Goal: Check status

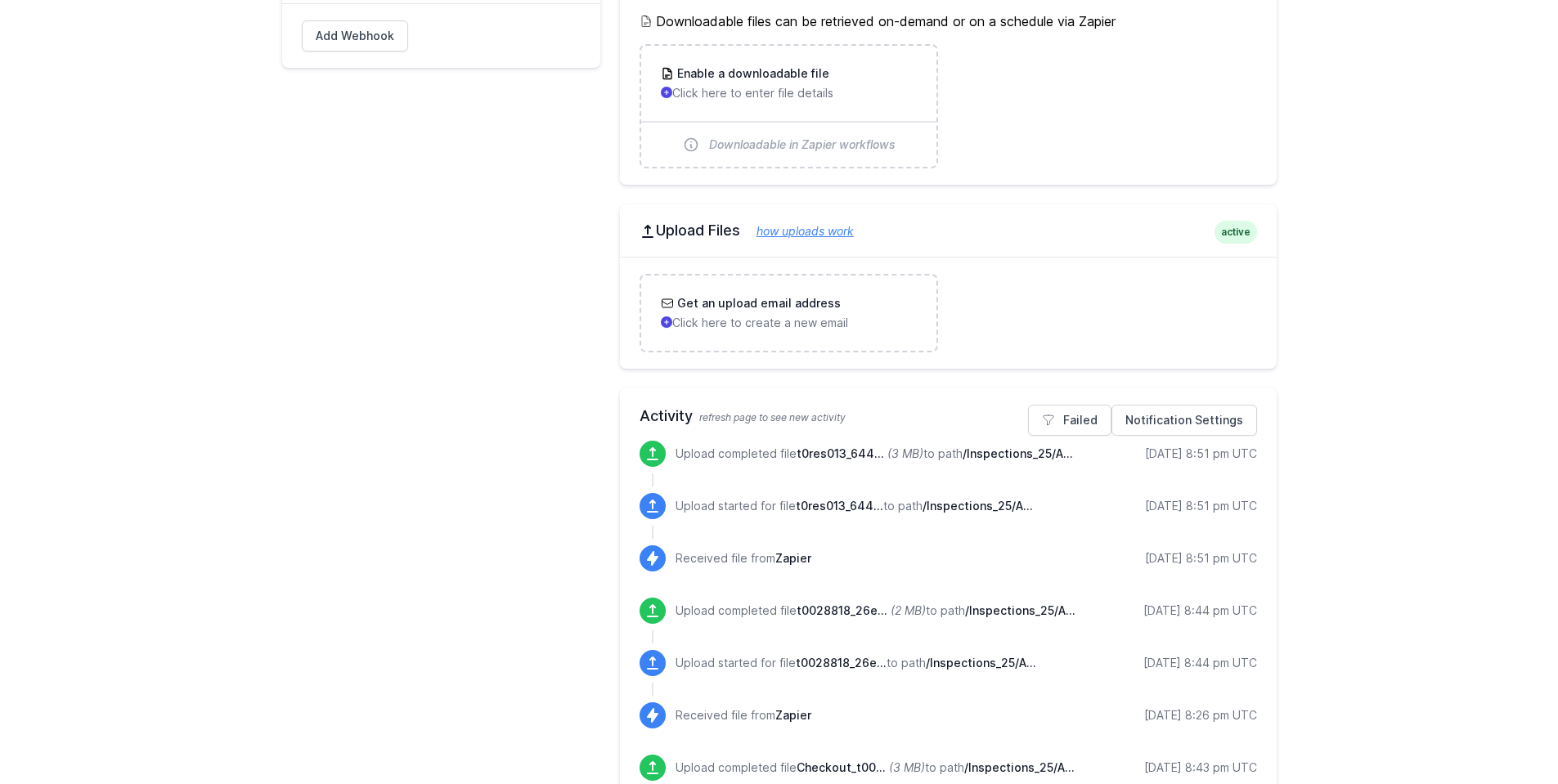
scroll to position [654, 0]
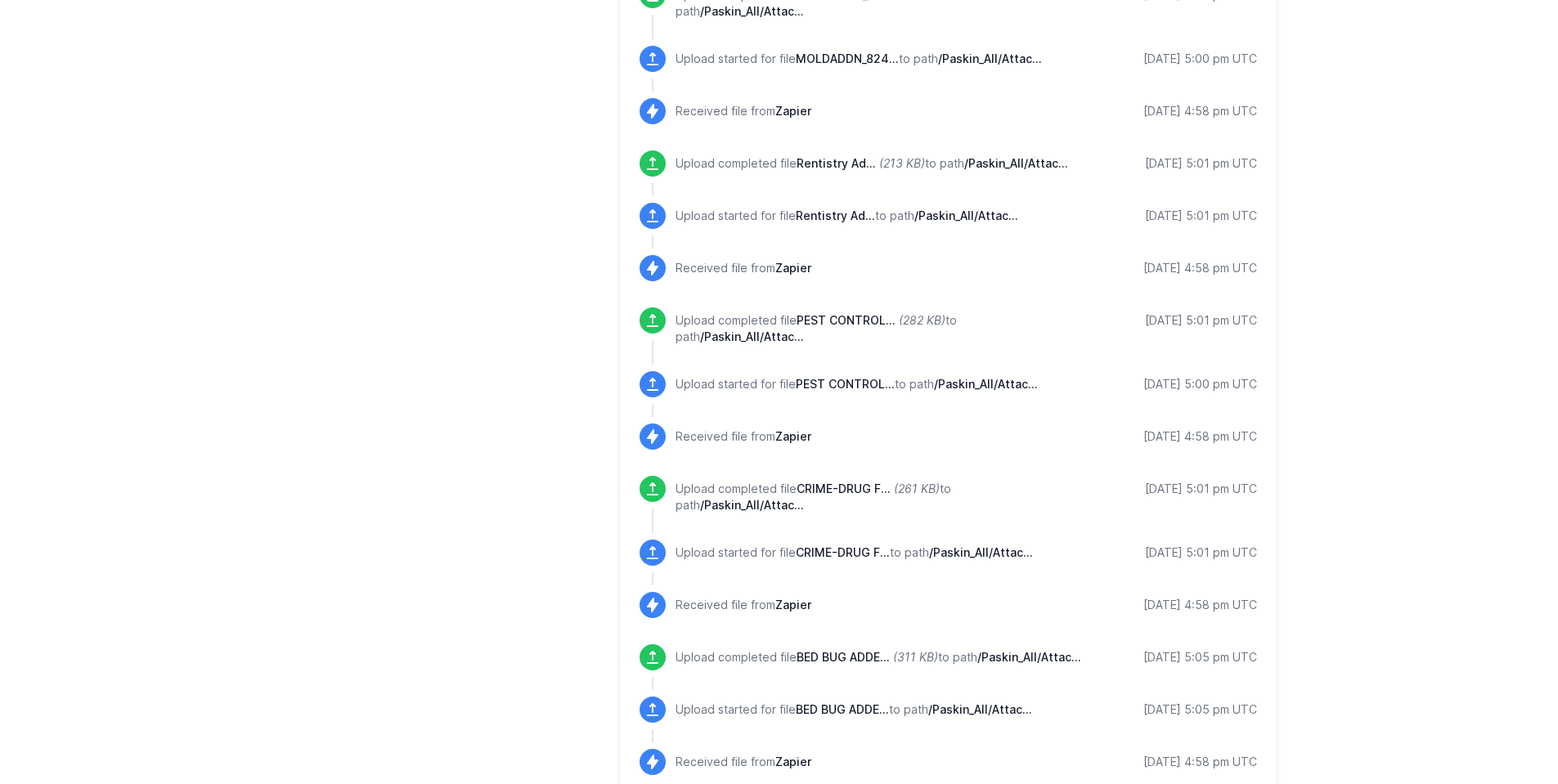
scroll to position [1264, 0]
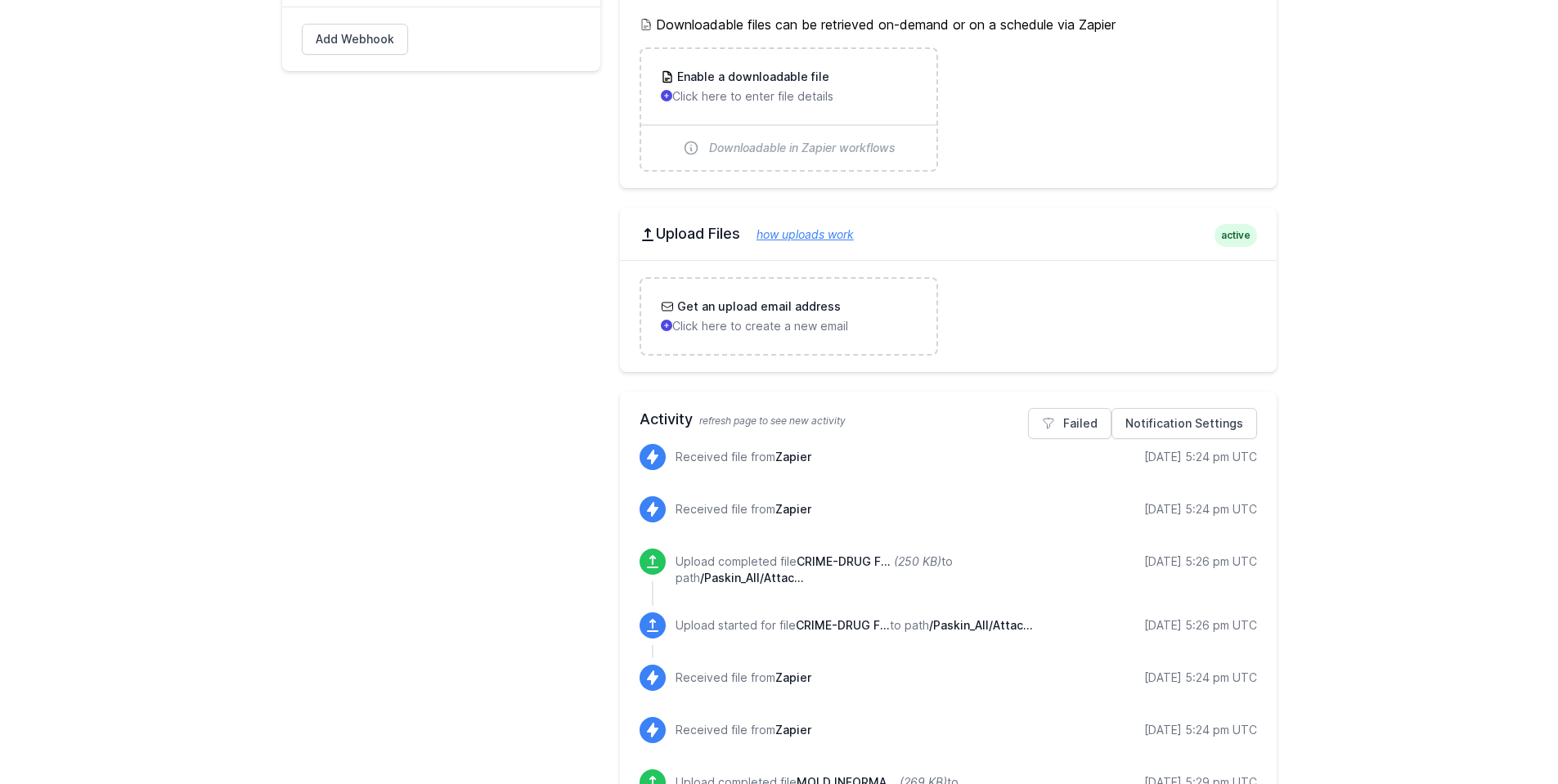
scroll to position [120, 0]
